Goal: Transaction & Acquisition: Purchase product/service

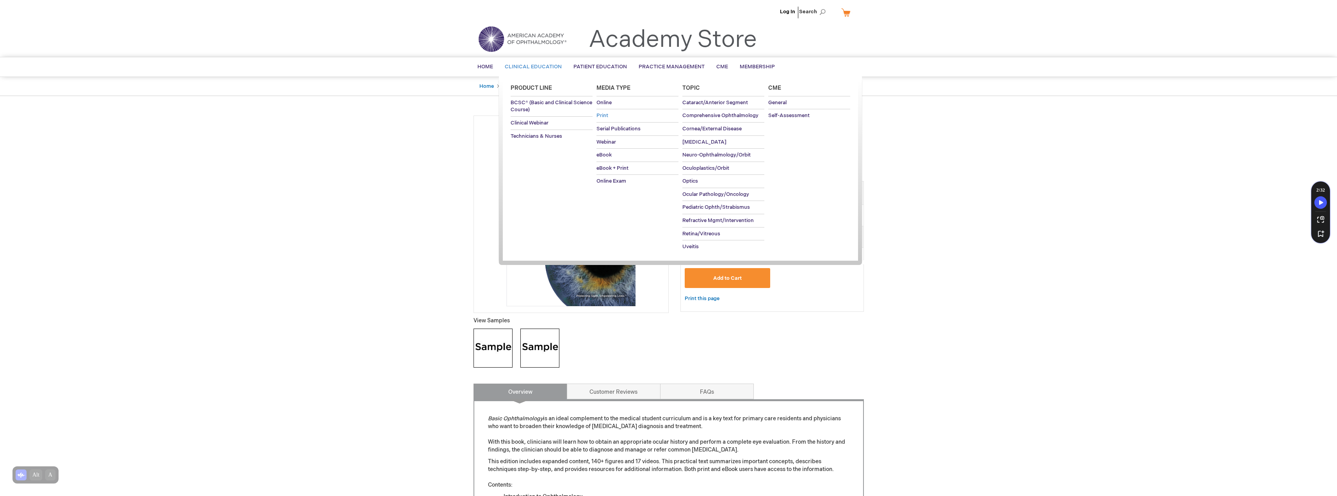
click at [605, 116] on span "Print" at bounding box center [602, 115] width 12 height 6
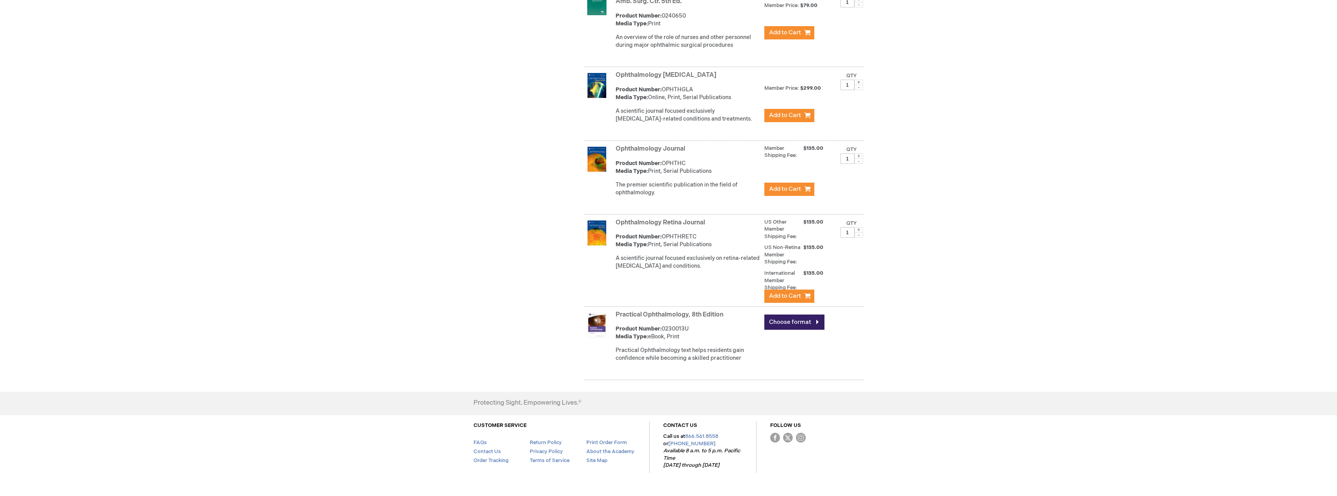
scroll to position [2186, 0]
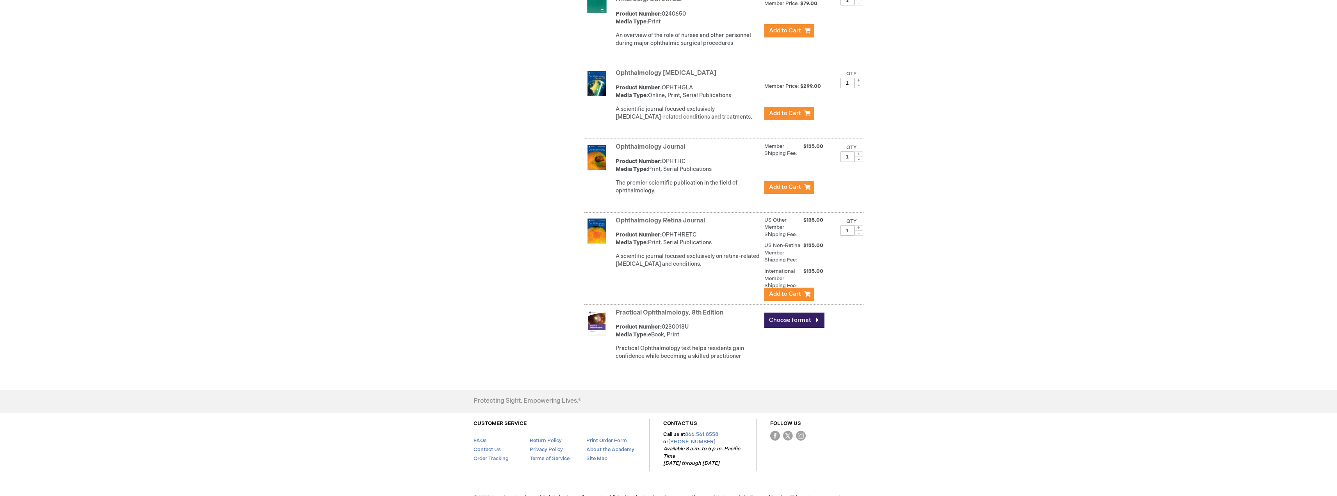
click at [683, 317] on link "Practical Ophthalmology, 8th Edition" at bounding box center [670, 312] width 108 height 7
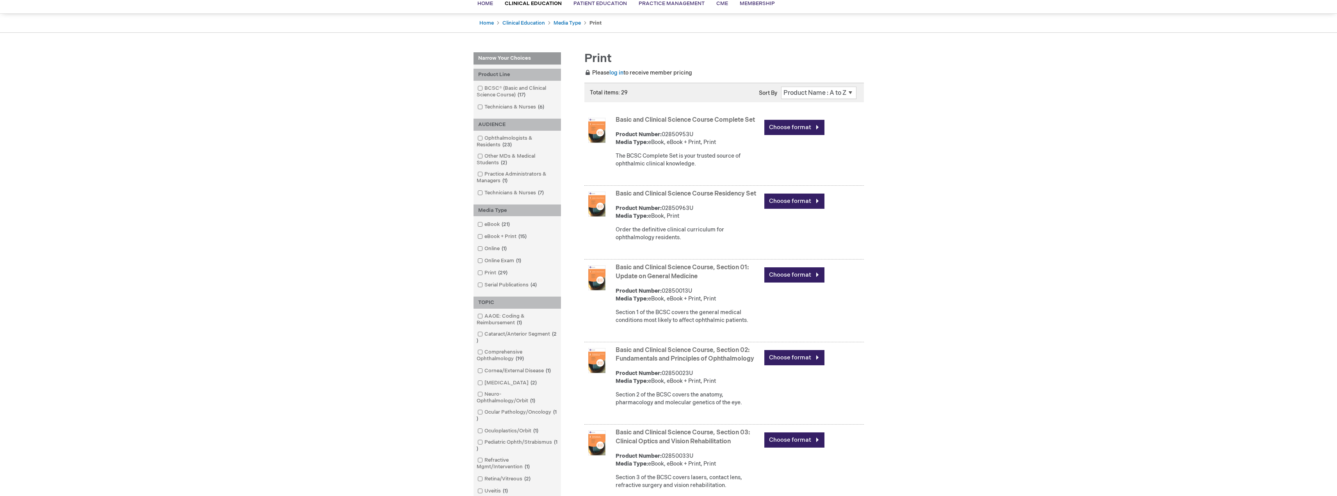
scroll to position [156, 0]
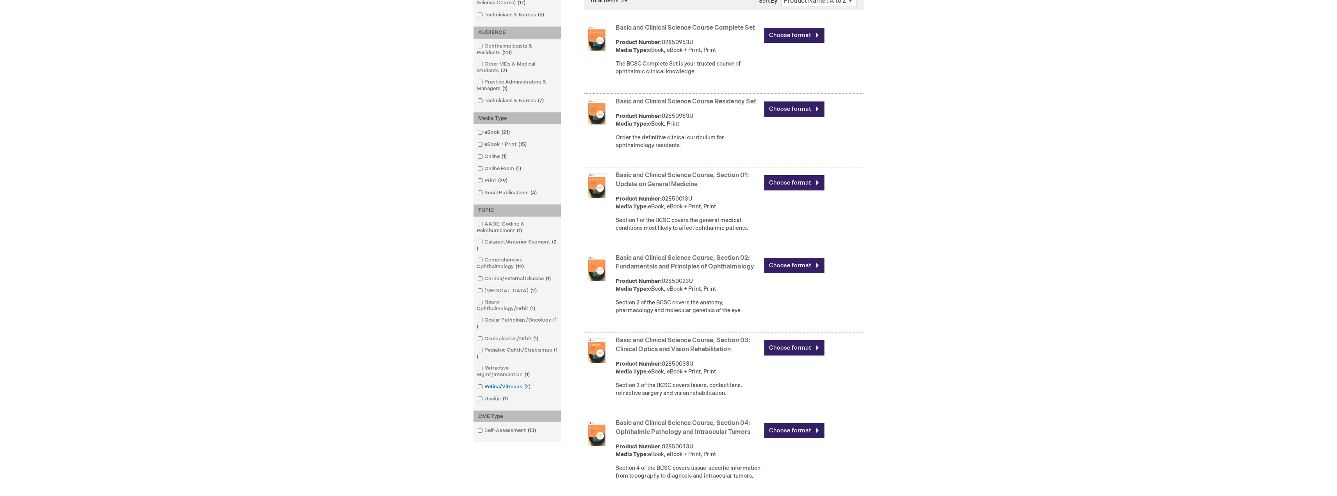
click at [482, 386] on link "Retina/Vitreous 2 items" at bounding box center [504, 386] width 58 height 7
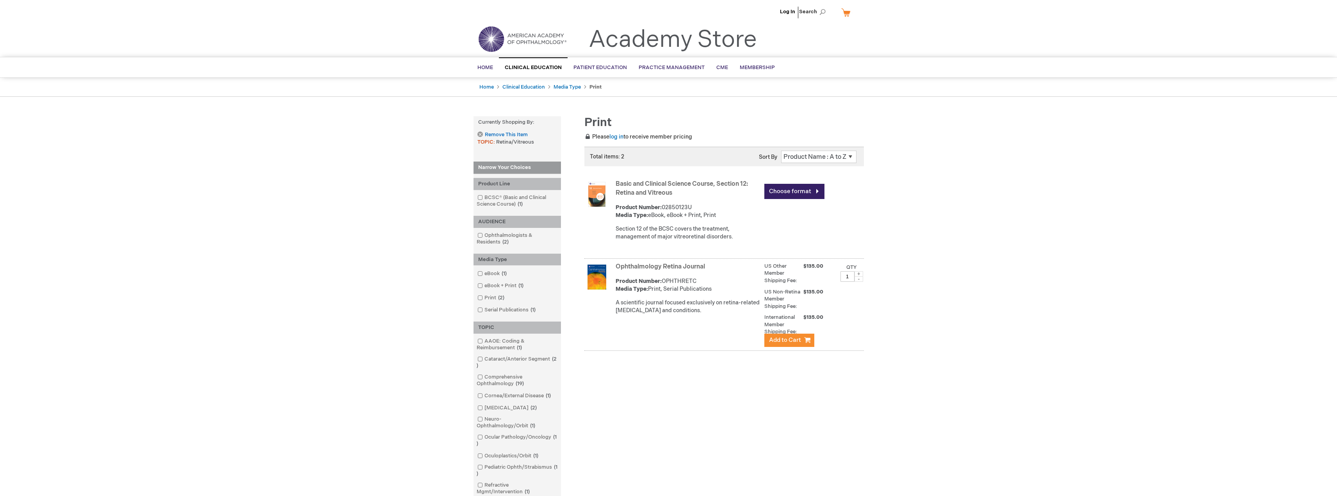
click at [679, 182] on link "Basic and Clinical Science Course, Section 12: Retina and Vitreous" at bounding box center [682, 188] width 132 height 16
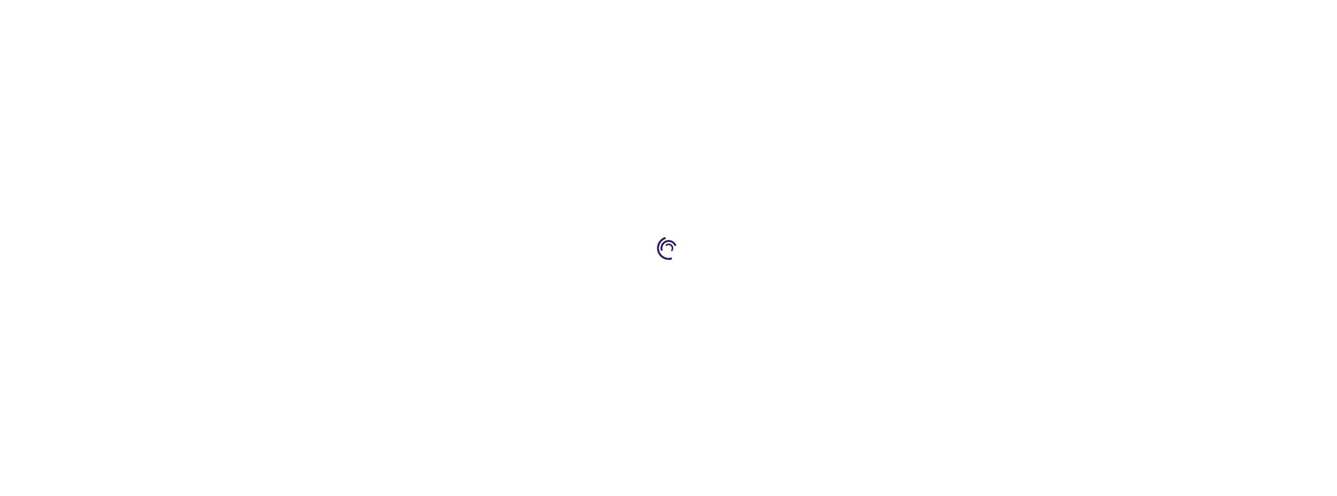
type input "0"
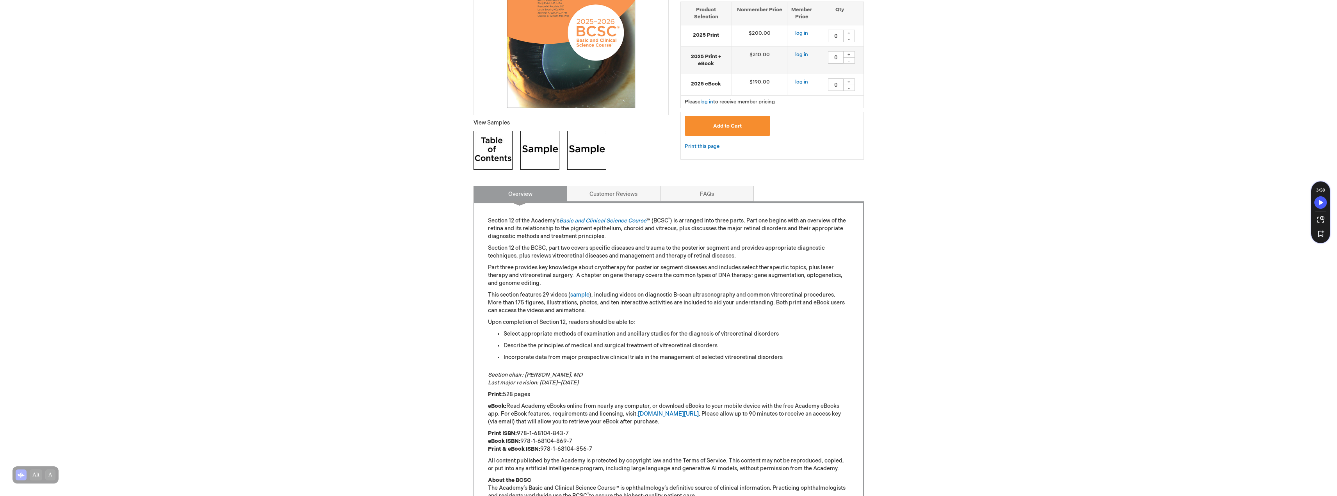
scroll to position [4, 0]
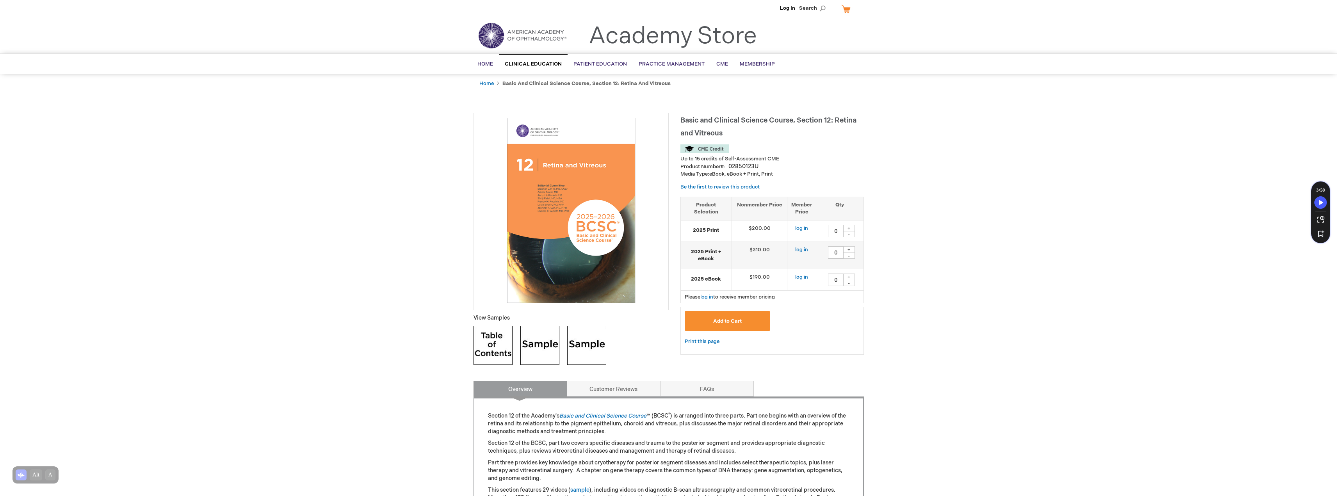
click at [553, 237] on img at bounding box center [571, 210] width 187 height 187
click at [575, 344] on img at bounding box center [586, 345] width 39 height 39
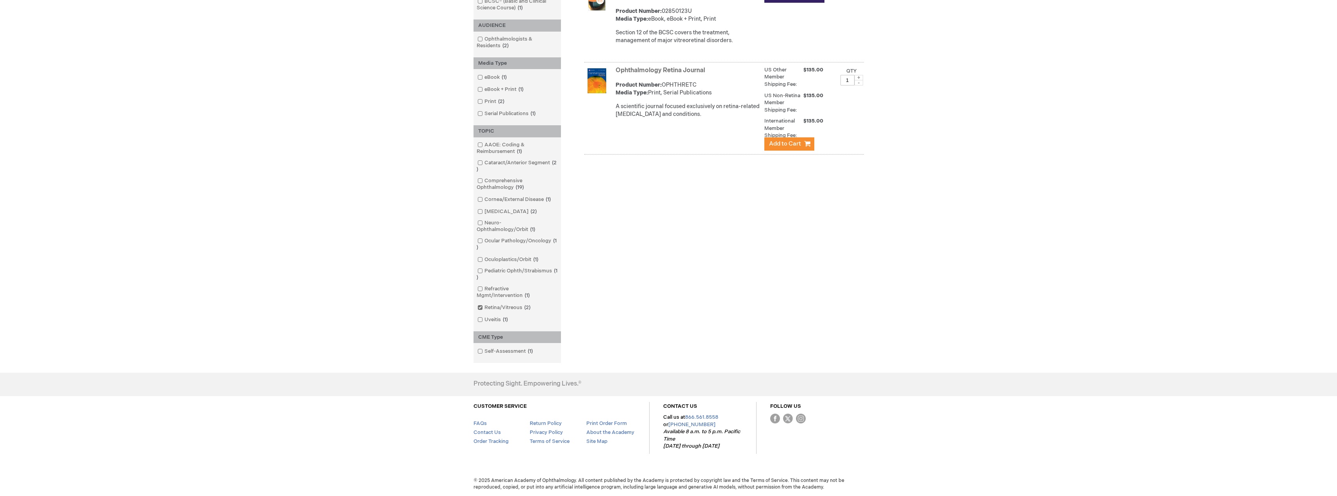
scroll to position [197, 0]
click at [484, 271] on span at bounding box center [484, 270] width 0 height 6
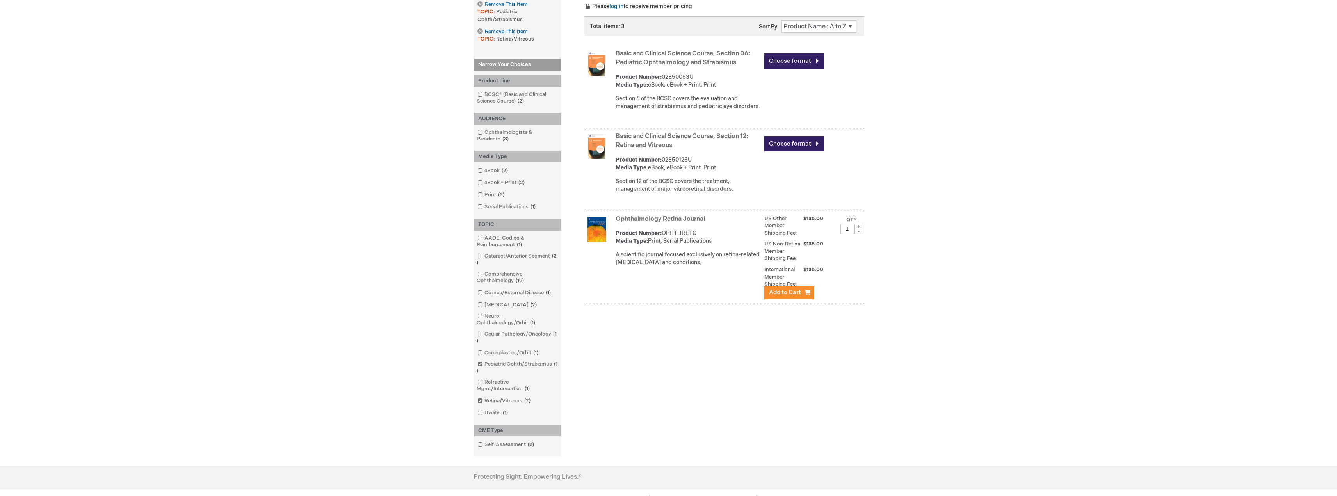
scroll to position [41, 0]
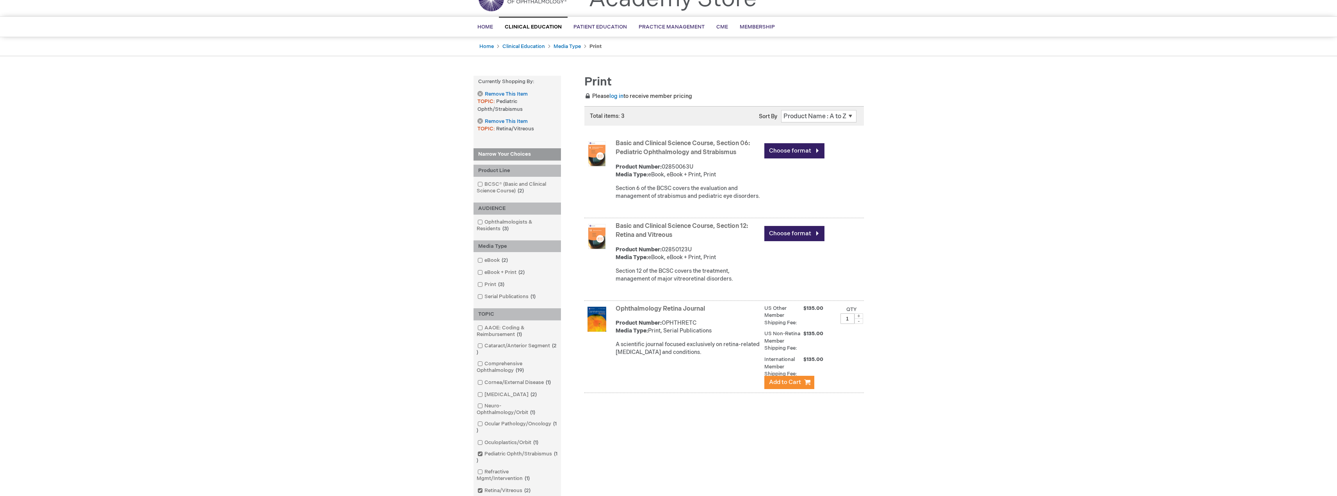
click at [672, 148] on strong "Basic and Clinical Science Course, Section 06: Pediatric Ophthalmology and Stra…" at bounding box center [688, 148] width 145 height 18
click at [674, 154] on link "Basic and Clinical Science Course, Section 06: Pediatric Ophthalmology and Stra…" at bounding box center [683, 148] width 134 height 16
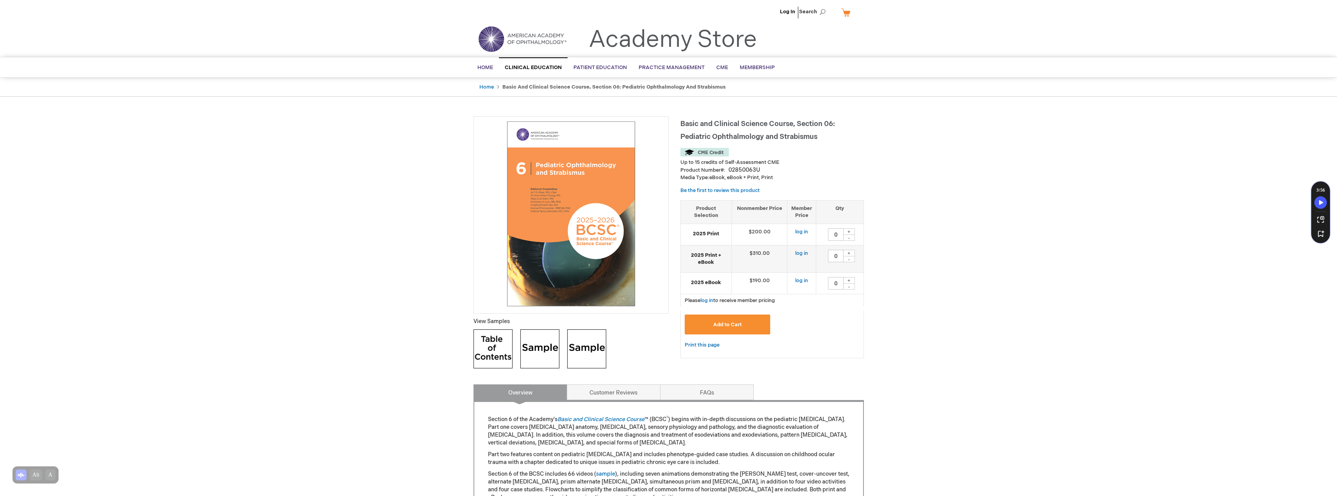
click at [580, 350] on img at bounding box center [586, 348] width 39 height 39
